Goal: Task Accomplishment & Management: Manage account settings

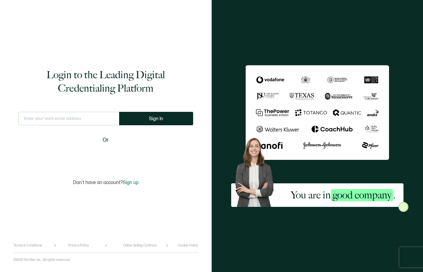
type input "[EMAIL_ADDRESS][PERSON_NAME][DOMAIN_NAME]"
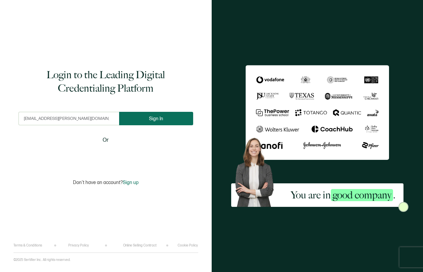
click at [169, 121] on button "Sign In" at bounding box center [156, 118] width 74 height 13
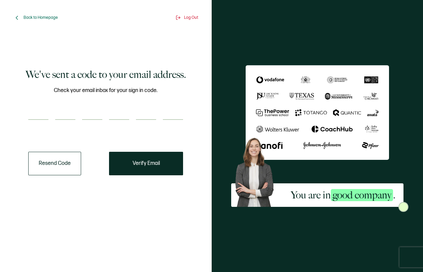
click at [44, 117] on input "number" at bounding box center [38, 113] width 20 height 13
paste input "9"
type input "9"
type input "0"
type input "7"
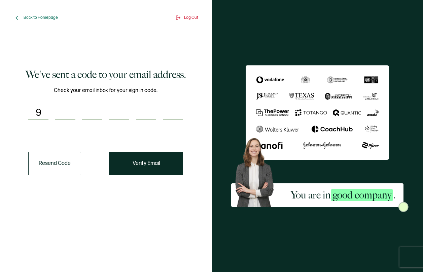
type input "4"
type input "5"
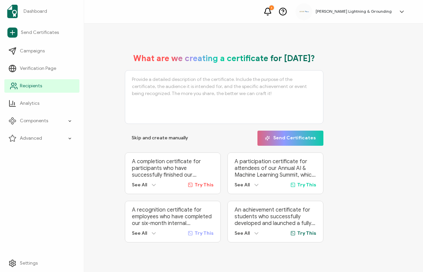
click at [17, 87] on icon at bounding box center [14, 86] width 8 height 8
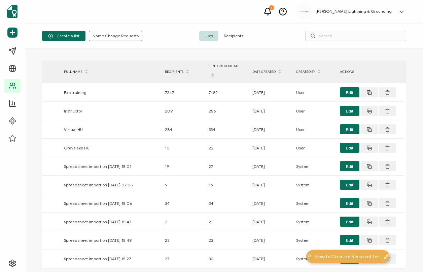
click at [230, 36] on span "Recipients" at bounding box center [233, 36] width 30 height 10
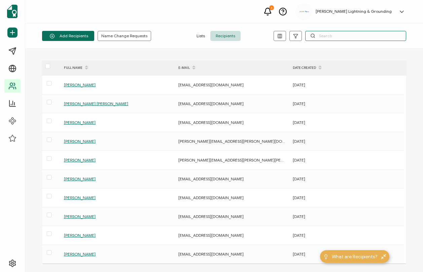
click at [320, 36] on input "text" at bounding box center [355, 36] width 101 height 10
paste input "[EMAIL_ADDRESS][DOMAIN_NAME]"
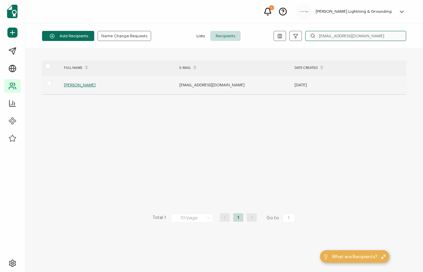
type input "[EMAIL_ADDRESS][DOMAIN_NAME]"
click at [83, 84] on span "[PERSON_NAME]" at bounding box center [80, 84] width 32 height 5
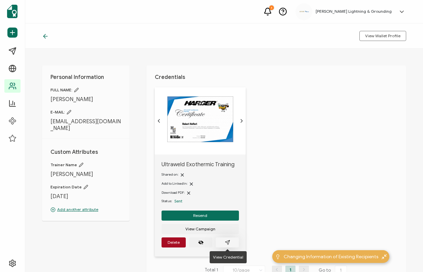
click at [229, 246] on button "button" at bounding box center [227, 243] width 23 height 10
click at [47, 39] on icon at bounding box center [45, 36] width 7 height 7
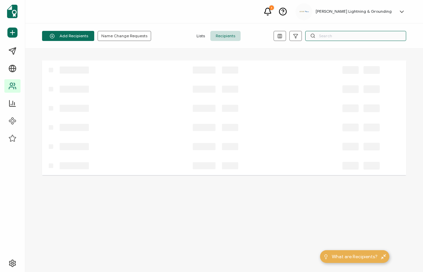
click at [386, 35] on input "text" at bounding box center [355, 36] width 101 height 10
paste input "[EMAIL_ADDRESS][DOMAIN_NAME]"
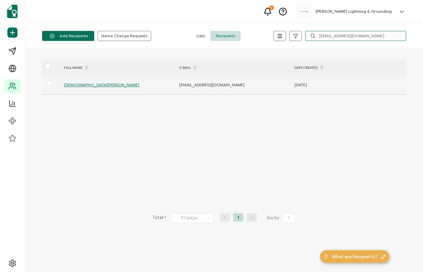
type input "[EMAIL_ADDRESS][DOMAIN_NAME]"
click at [76, 87] on span "[DEMOGRAPHIC_DATA][PERSON_NAME]" at bounding box center [101, 84] width 75 height 5
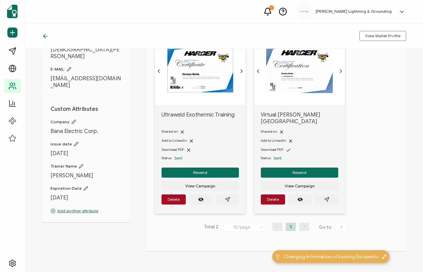
scroll to position [64, 0]
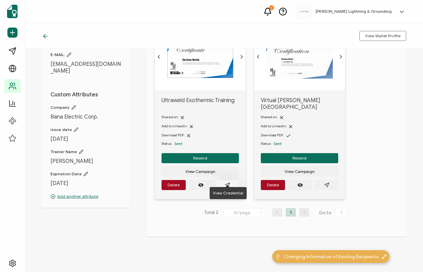
click at [231, 180] on button "button" at bounding box center [227, 185] width 23 height 10
click at [45, 37] on icon at bounding box center [45, 36] width 7 height 7
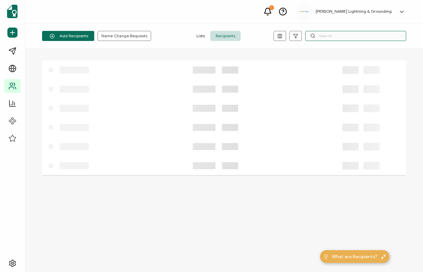
click at [349, 36] on input "text" at bounding box center [355, 36] width 101 height 10
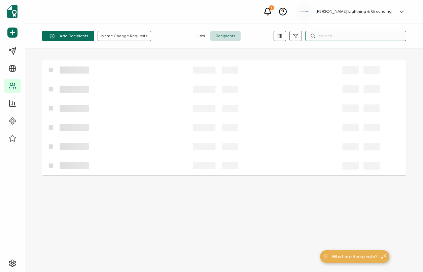
paste input "[EMAIL_ADDRESS][DOMAIN_NAME]"
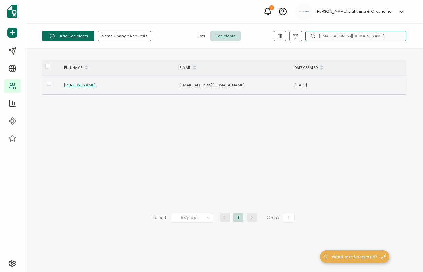
type input "[EMAIL_ADDRESS][DOMAIN_NAME]"
click at [89, 85] on span "[PERSON_NAME]" at bounding box center [80, 84] width 32 height 5
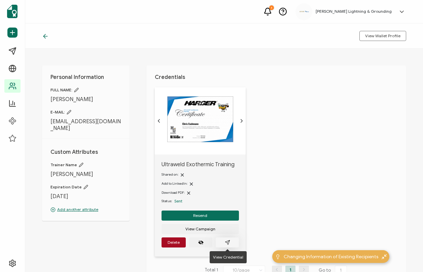
click at [229, 240] on span "button" at bounding box center [227, 242] width 5 height 5
click at [47, 37] on icon at bounding box center [45, 36] width 7 height 7
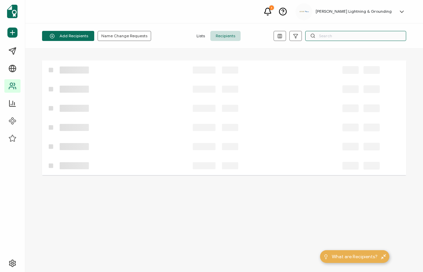
click at [362, 37] on input "text" at bounding box center [355, 36] width 101 height 10
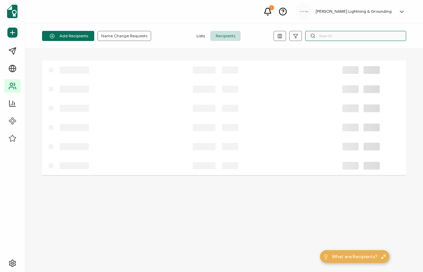
paste input "[PERSON_NAME][EMAIL_ADDRESS][PERSON_NAME][DOMAIN_NAME]"
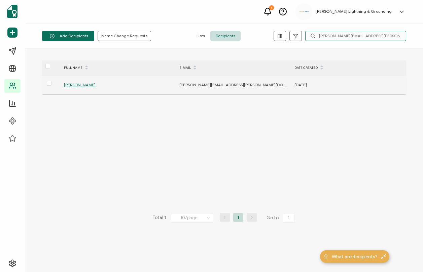
type input "[PERSON_NAME][EMAIL_ADDRESS][PERSON_NAME][DOMAIN_NAME]"
click at [73, 84] on span "[PERSON_NAME]" at bounding box center [80, 84] width 32 height 5
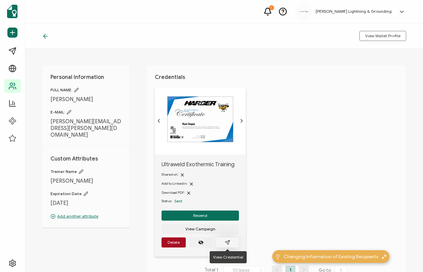
click at [221, 242] on button "button" at bounding box center [227, 243] width 23 height 10
click at [44, 37] on icon at bounding box center [44, 36] width 2 height 4
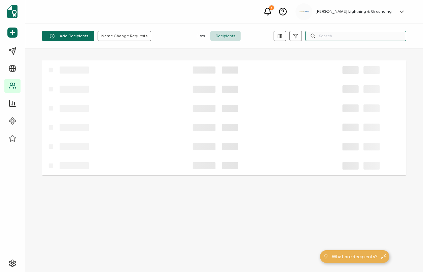
click at [363, 34] on input "text" at bounding box center [355, 36] width 101 height 10
paste input "[PERSON_NAME][EMAIL_ADDRESS][PERSON_NAME][DOMAIN_NAME]"
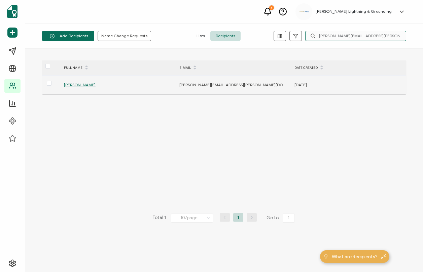
type input "[PERSON_NAME][EMAIL_ADDRESS][PERSON_NAME][DOMAIN_NAME]"
click at [72, 85] on span "[PERSON_NAME]" at bounding box center [80, 84] width 32 height 5
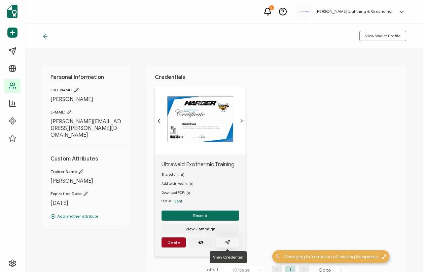
click at [232, 245] on button "button" at bounding box center [227, 243] width 23 height 10
click at [45, 36] on icon at bounding box center [45, 36] width 7 height 7
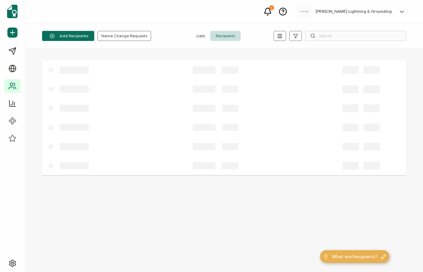
click at [340, 41] on div "Add Recipients Upload Spreadsheet Add a Single Recipient Name Change Requests L…" at bounding box center [224, 36] width 398 height 25
click at [339, 39] on input "text" at bounding box center [355, 36] width 101 height 10
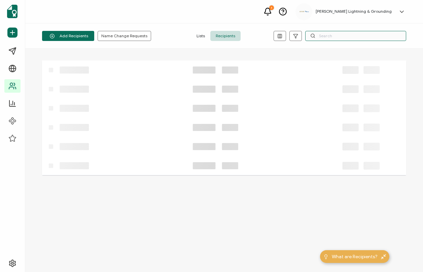
paste input "[EMAIL_ADDRESS][DOMAIN_NAME]"
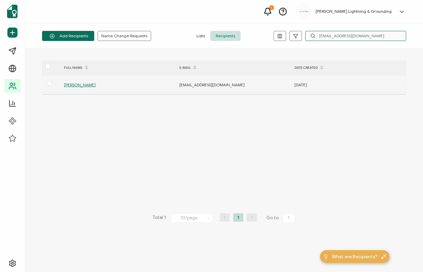
type input "[EMAIL_ADDRESS][DOMAIN_NAME]"
click at [77, 85] on span "[PERSON_NAME]" at bounding box center [80, 84] width 32 height 5
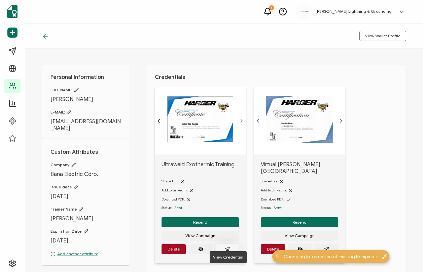
click at [231, 245] on button "button" at bounding box center [227, 250] width 23 height 10
click at [43, 32] on div "View Wallet Profile" at bounding box center [224, 36] width 398 height 25
click at [45, 37] on icon at bounding box center [45, 36] width 7 height 7
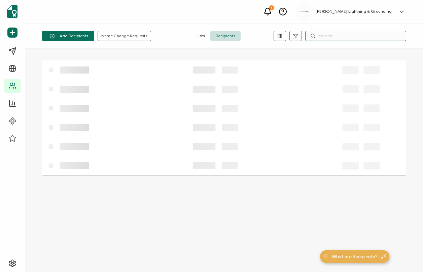
click at [380, 35] on input "text" at bounding box center [355, 36] width 101 height 10
paste input "[EMAIL_ADDRESS][DOMAIN_NAME]"
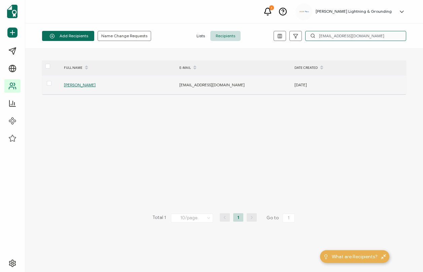
type input "[EMAIL_ADDRESS][DOMAIN_NAME]"
click at [77, 85] on span "[PERSON_NAME]" at bounding box center [80, 84] width 32 height 5
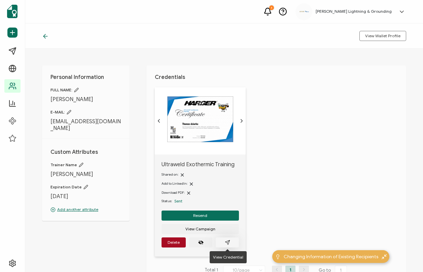
click at [229, 243] on icon "paper plane outline" at bounding box center [227, 242] width 5 height 5
click at [49, 36] on div at bounding box center [47, 36] width 10 height 7
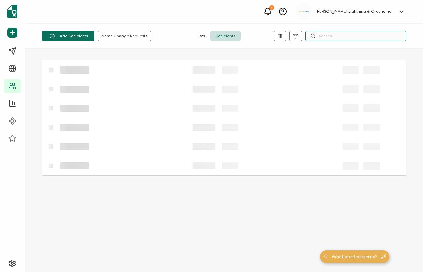
click at [332, 38] on input "text" at bounding box center [355, 36] width 101 height 10
paste input "[EMAIL_ADDRESS][DOMAIN_NAME]"
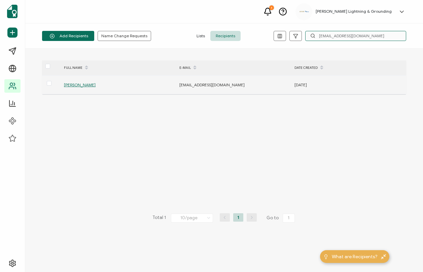
type input "[EMAIL_ADDRESS][DOMAIN_NAME]"
click at [72, 85] on span "[PERSON_NAME]" at bounding box center [80, 84] width 32 height 5
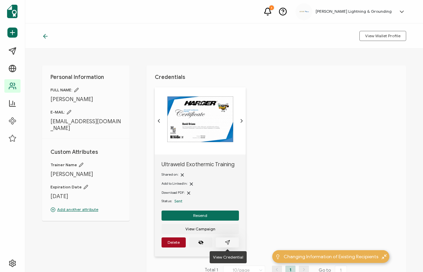
click at [229, 244] on icon "paper plane outline" at bounding box center [227, 242] width 5 height 5
click at [40, 38] on div "View Wallet Profile" at bounding box center [224, 36] width 398 height 25
click at [45, 35] on icon at bounding box center [44, 36] width 2 height 4
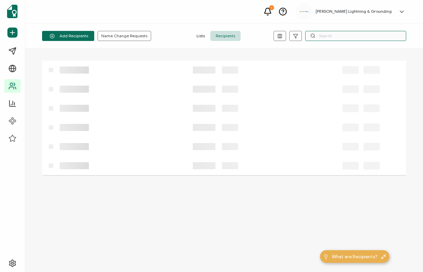
click at [390, 33] on input "text" at bounding box center [355, 36] width 101 height 10
paste input "[EMAIL_ADDRESS][DOMAIN_NAME]"
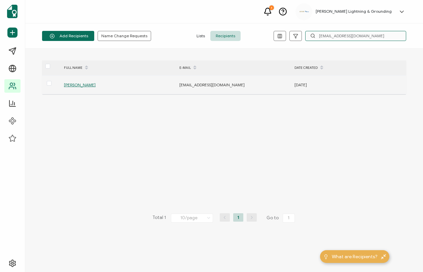
type input "[EMAIL_ADDRESS][DOMAIN_NAME]"
click at [76, 83] on span "[PERSON_NAME]" at bounding box center [80, 84] width 32 height 5
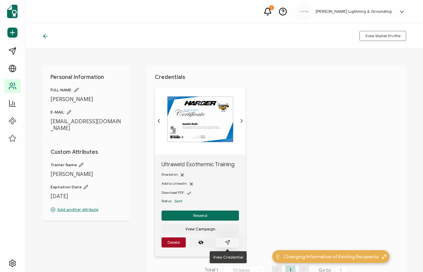
click at [232, 240] on button "button" at bounding box center [227, 243] width 23 height 10
click at [44, 35] on icon at bounding box center [44, 36] width 2 height 4
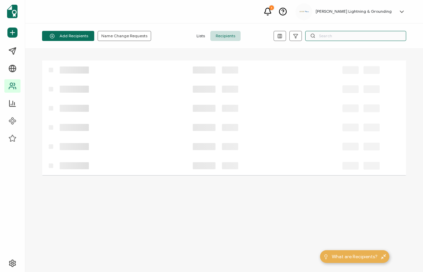
click at [361, 37] on input "text" at bounding box center [355, 36] width 101 height 10
paste input "[EMAIL_ADDRESS][DOMAIN_NAME]"
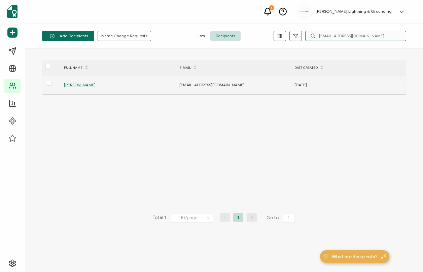
type input "[EMAIL_ADDRESS][DOMAIN_NAME]"
click at [78, 85] on span "[PERSON_NAME]" at bounding box center [80, 84] width 32 height 5
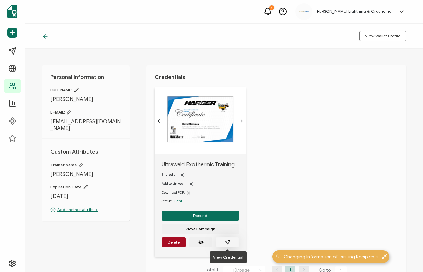
click at [232, 243] on button "button" at bounding box center [227, 243] width 23 height 10
click at [43, 37] on icon at bounding box center [45, 36] width 7 height 7
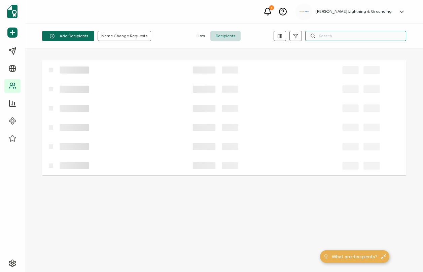
click at [329, 37] on input "text" at bounding box center [355, 36] width 101 height 10
paste input "[EMAIL_ADDRESS][DOMAIN_NAME]"
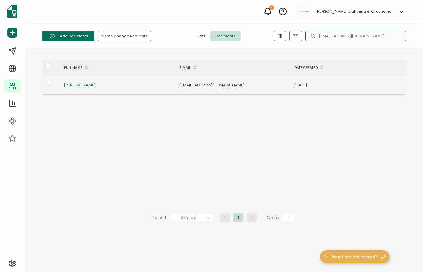
type input "[EMAIL_ADDRESS][DOMAIN_NAME]"
click at [76, 84] on span "[PERSON_NAME]" at bounding box center [80, 84] width 32 height 5
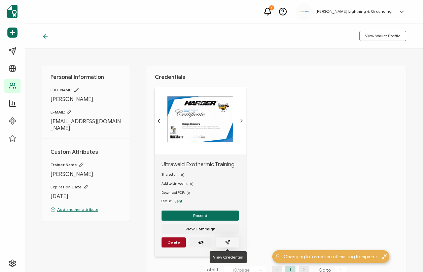
click at [226, 240] on icon "paper plane outline" at bounding box center [227, 242] width 5 height 5
